Goal: Navigation & Orientation: Find specific page/section

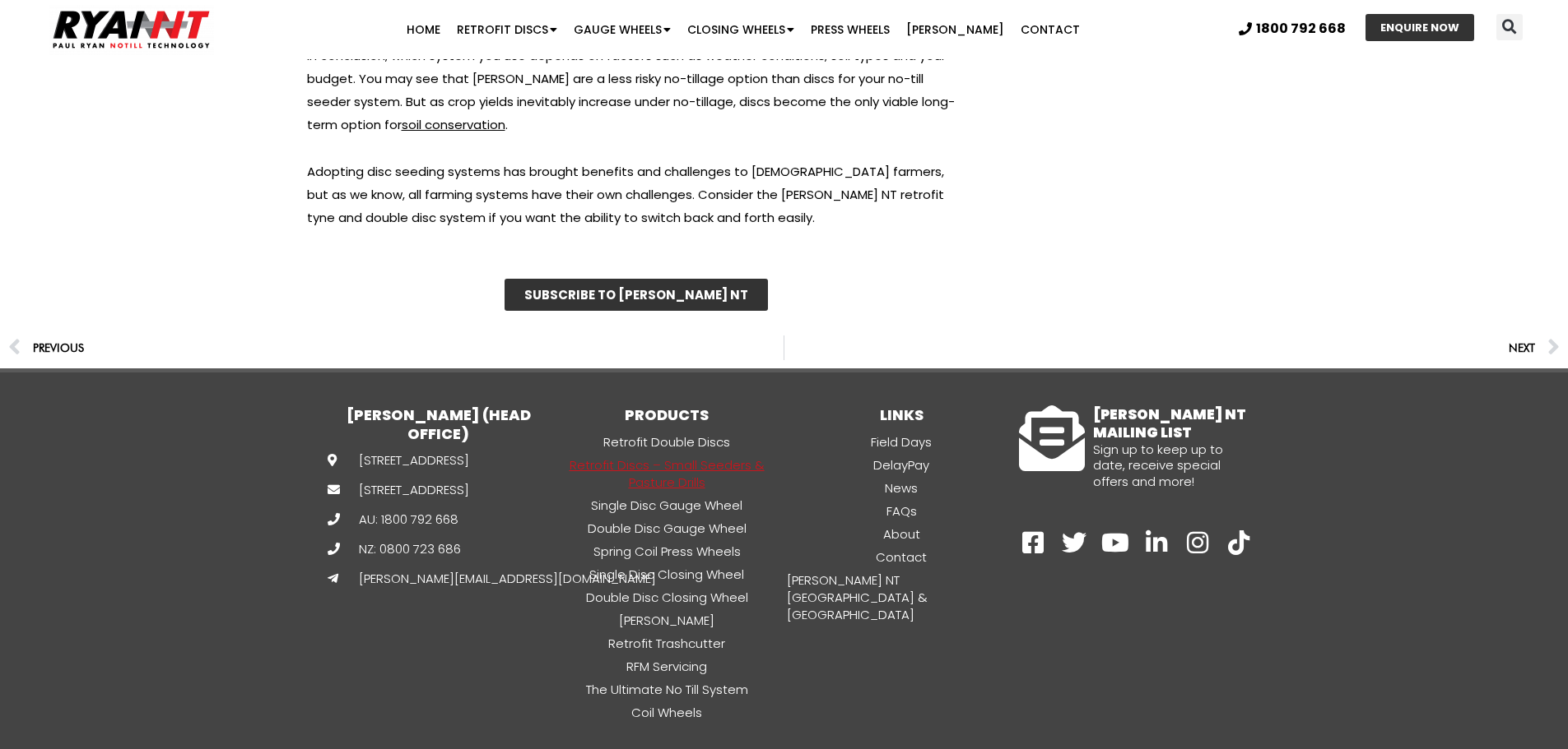
scroll to position [5158, 0]
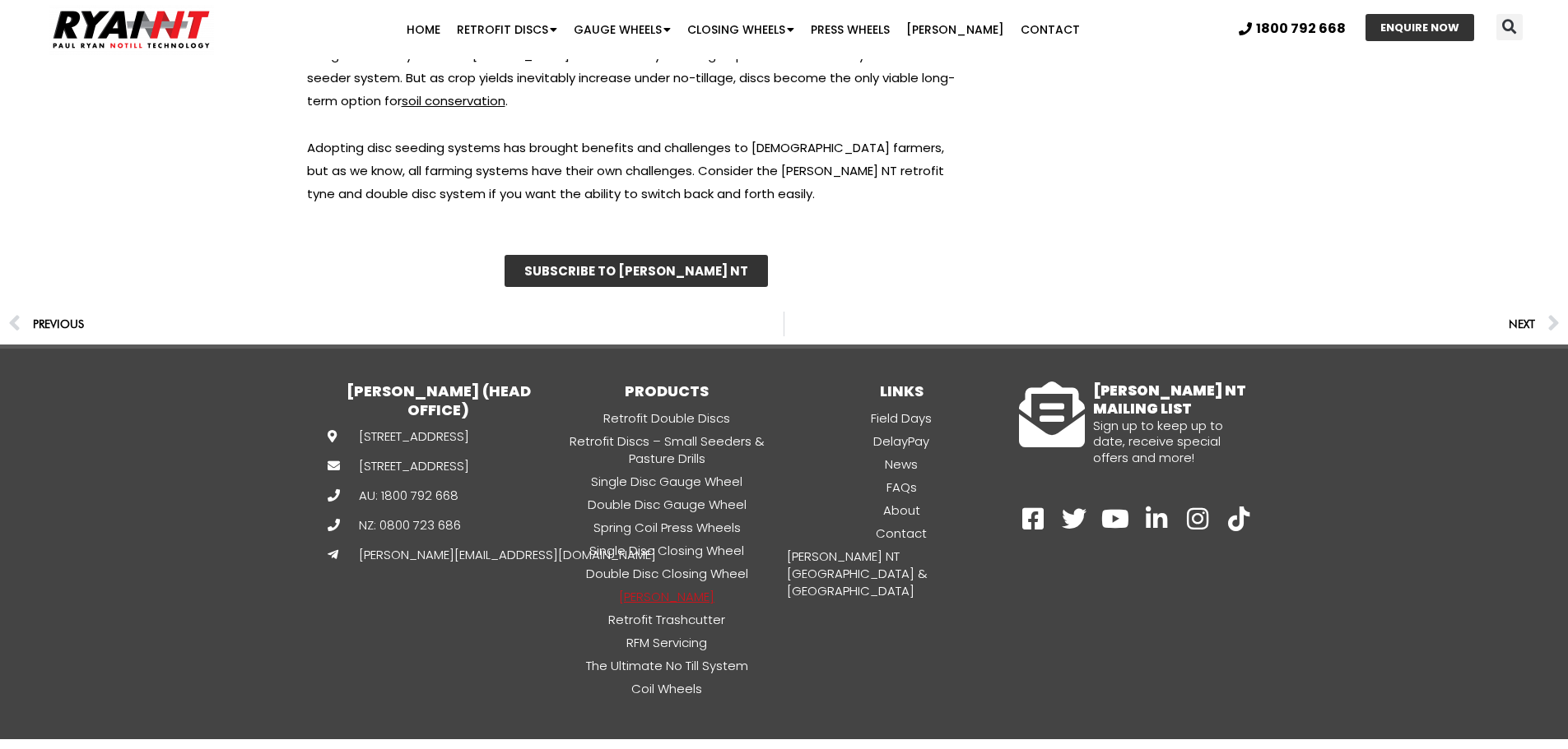
click at [648, 587] on link "[PERSON_NAME]" at bounding box center [667, 597] width 235 height 19
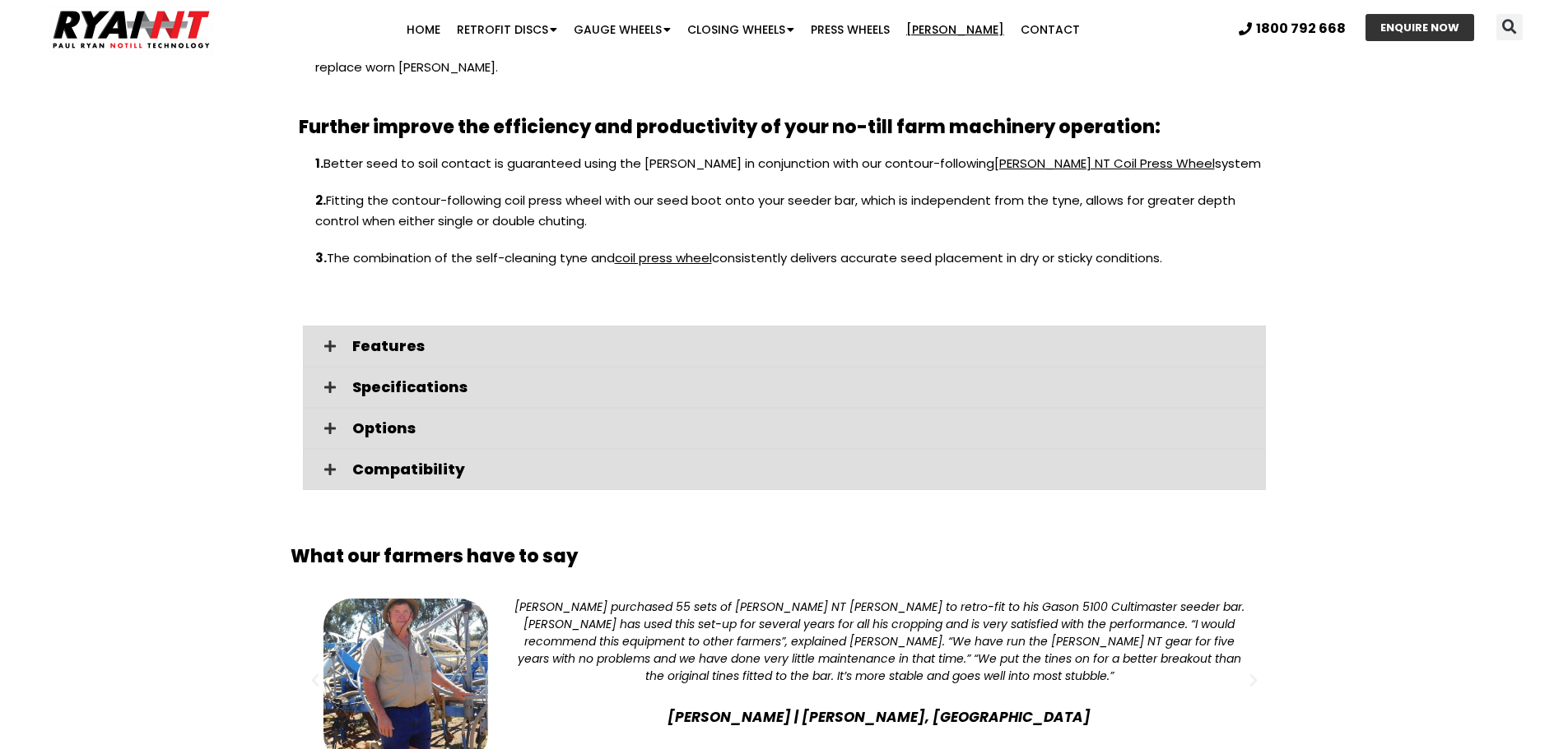
scroll to position [1809, 0]
